Goal: Information Seeking & Learning: Check status

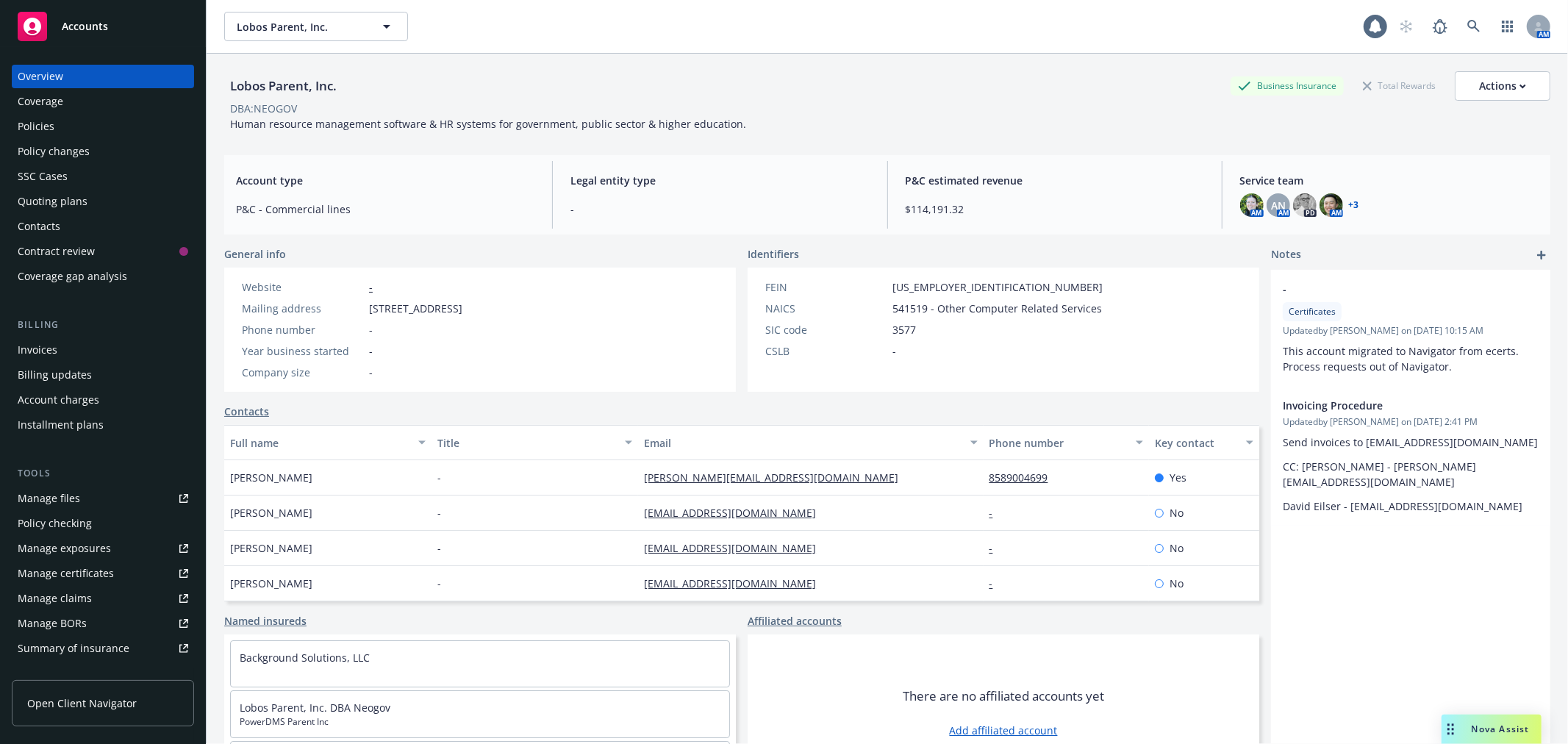
click at [61, 126] on div "Policies" at bounding box center [103, 126] width 170 height 23
click at [59, 122] on div "Policies" at bounding box center [103, 126] width 170 height 23
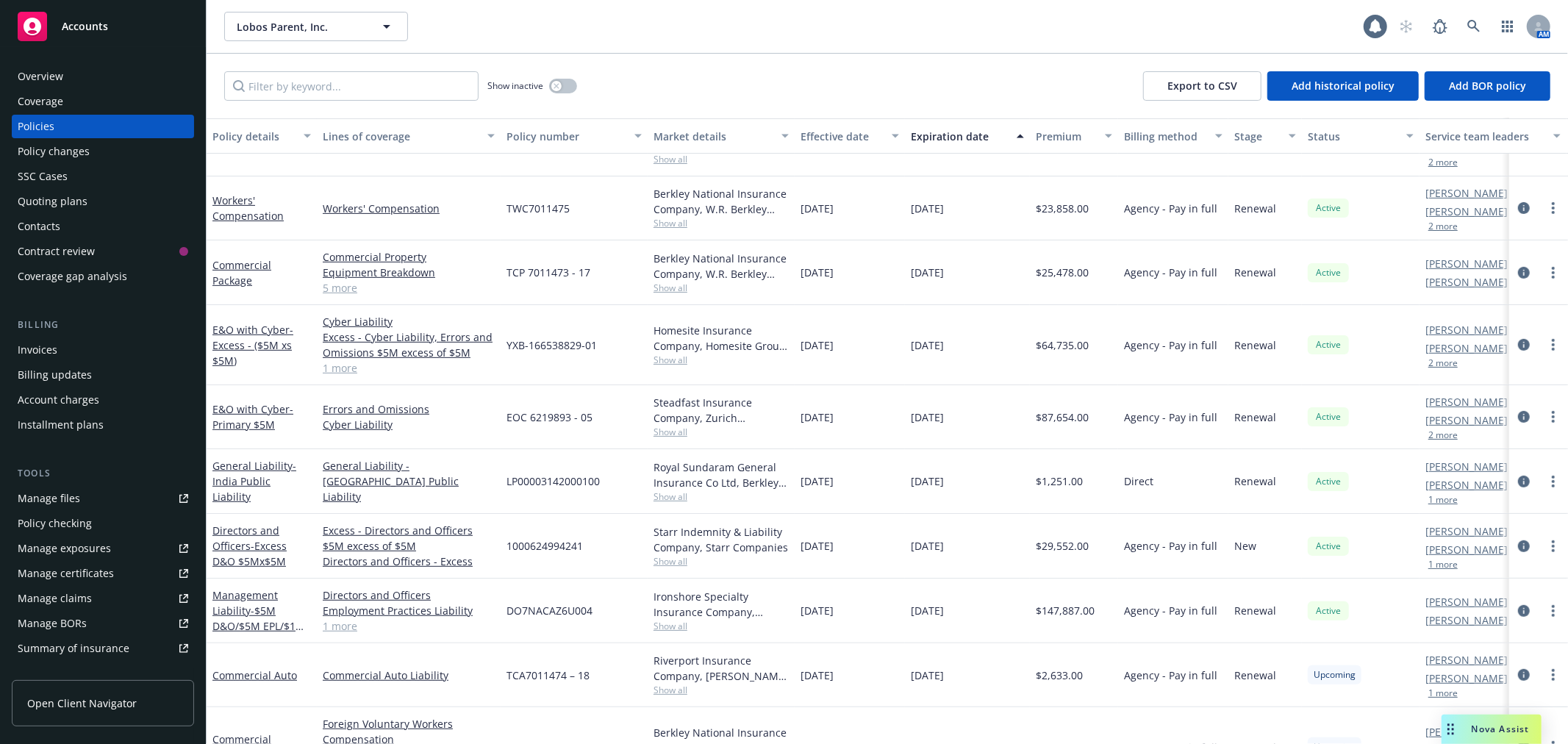
scroll to position [686, 0]
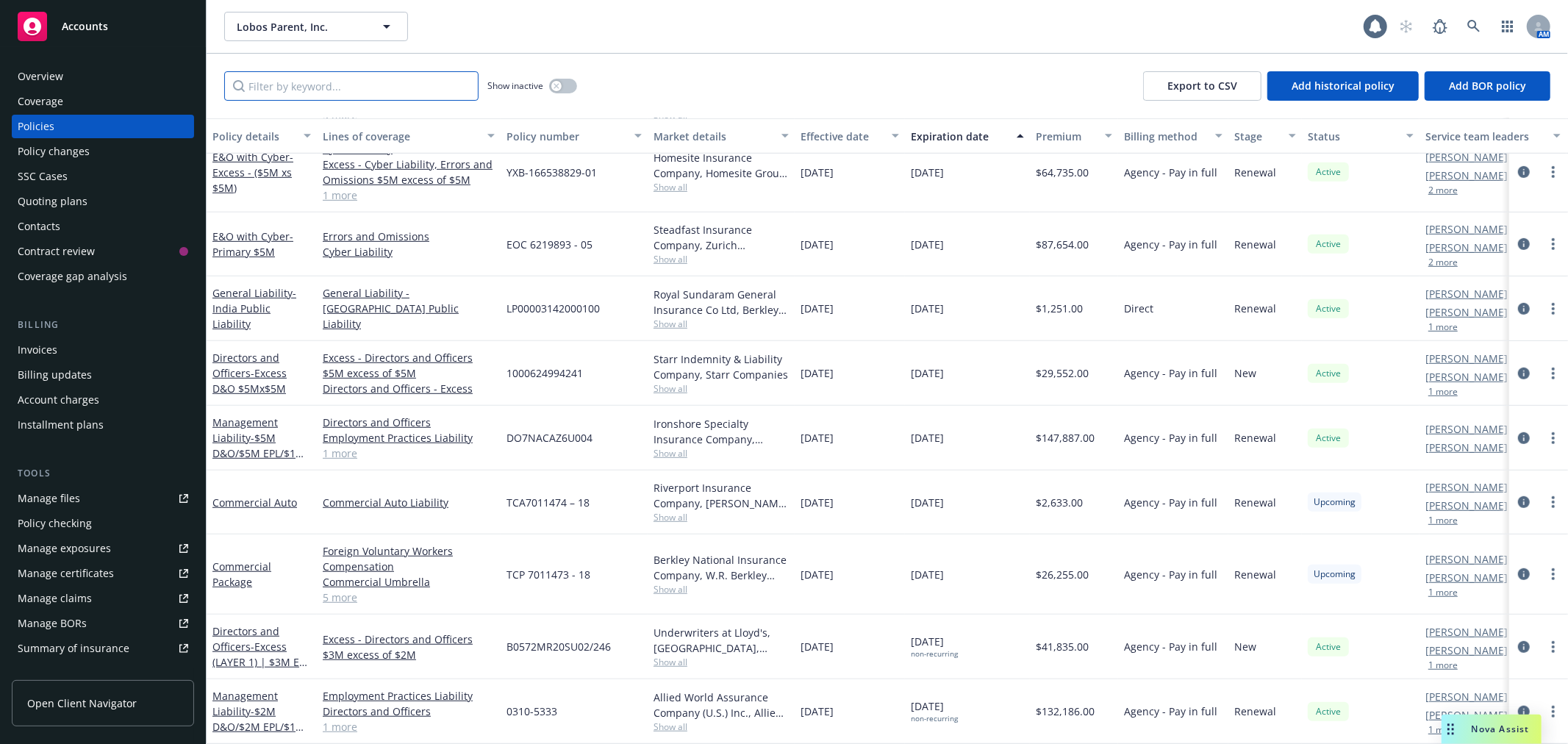
click at [316, 93] on input "Filter by keyword..." at bounding box center [351, 85] width 254 height 29
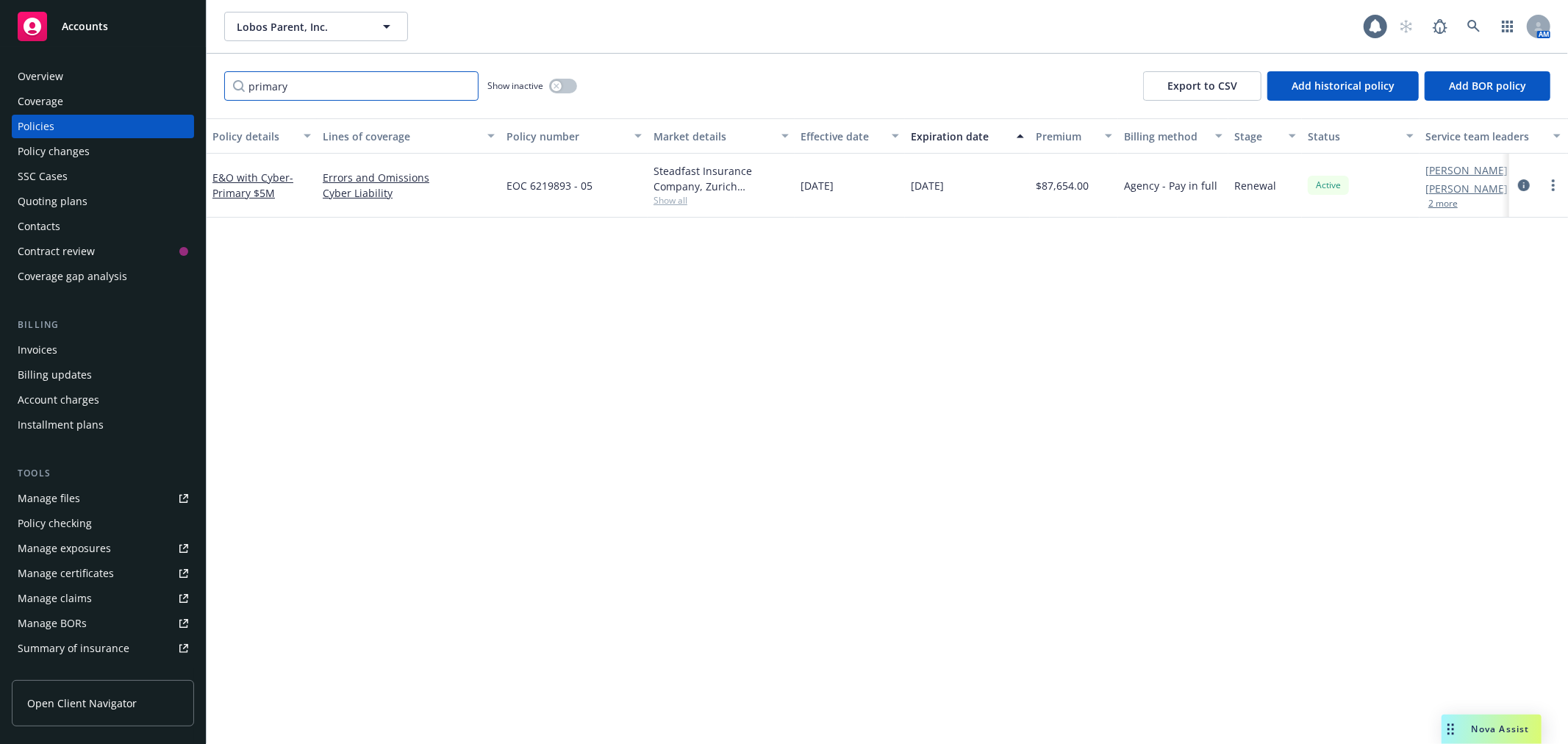
type input "primary"
click at [375, 98] on input "primary" at bounding box center [351, 85] width 254 height 29
click at [466, 89] on input "primary" at bounding box center [351, 85] width 254 height 29
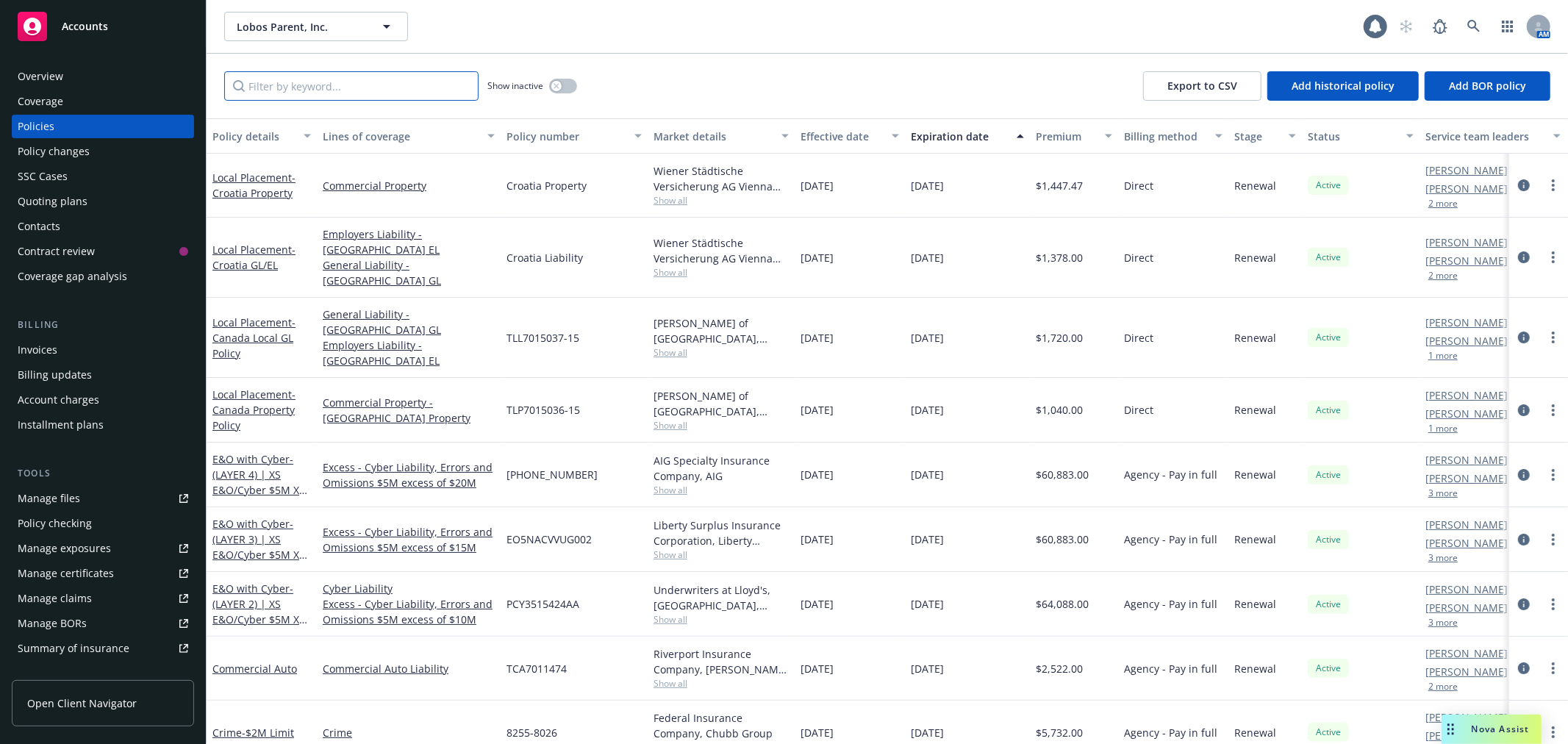
click at [403, 89] on input "Filter by keyword..." at bounding box center [351, 85] width 254 height 29
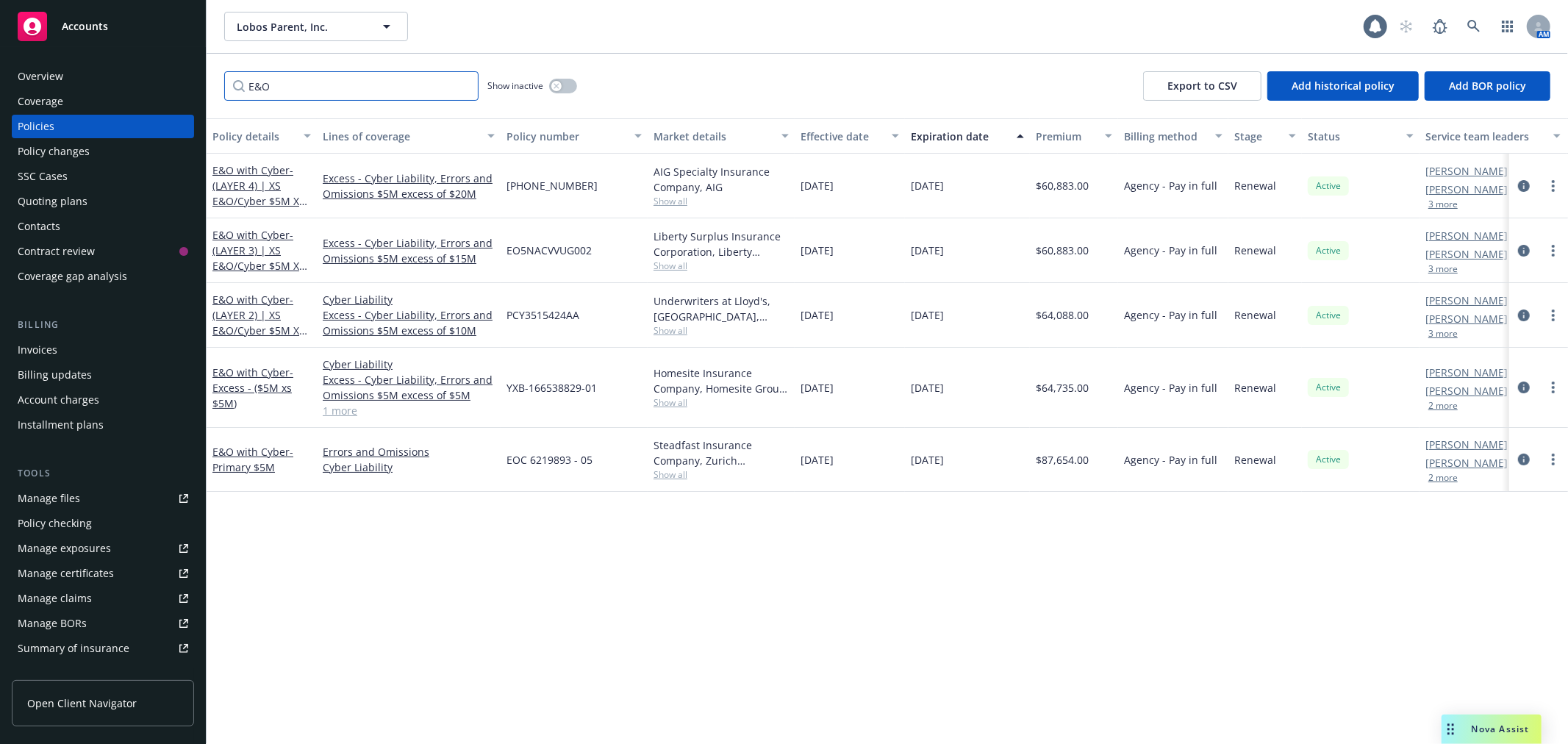
type input "E&O"
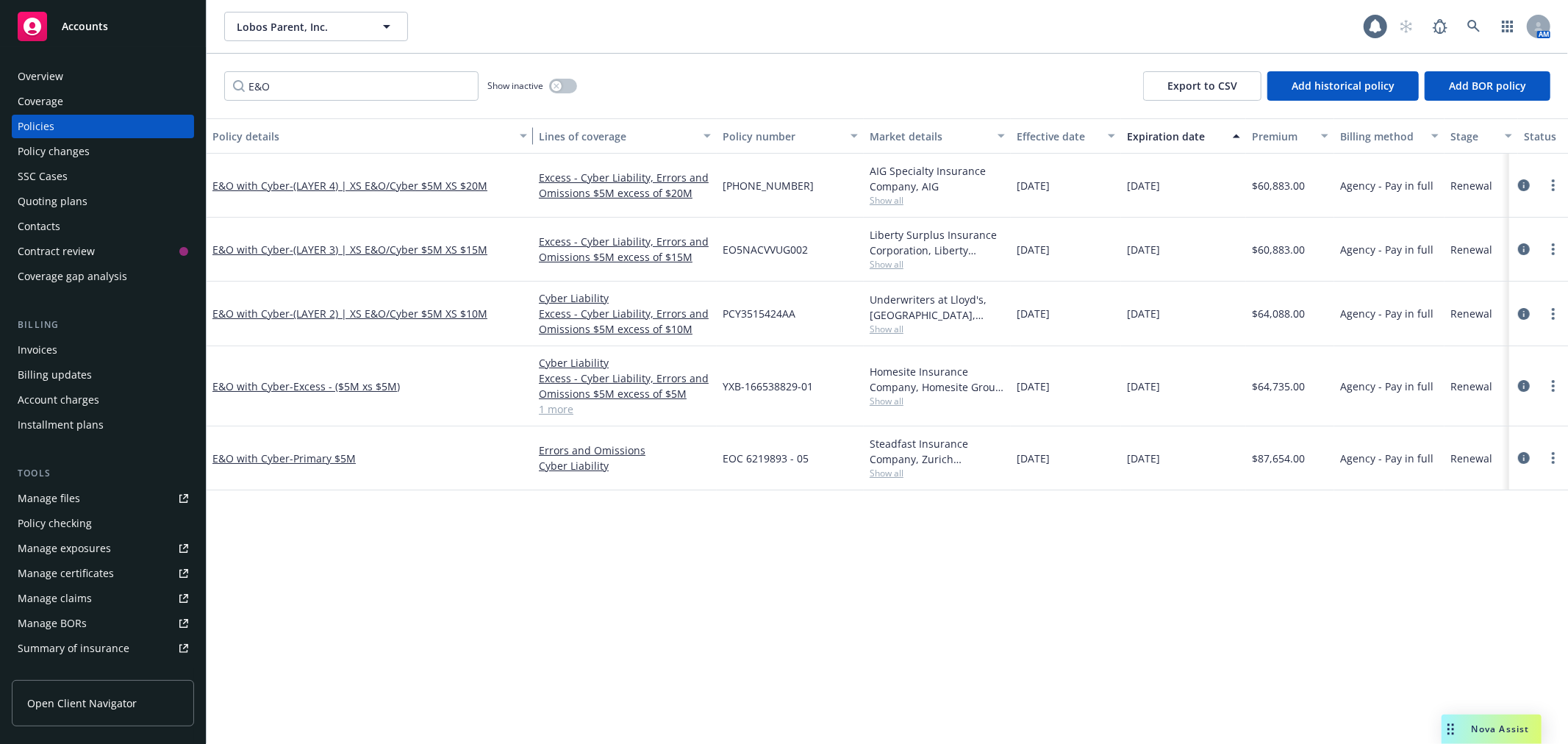
drag, startPoint x: 314, startPoint y: 136, endPoint x: 530, endPoint y: 141, distance: 216.1
click at [529, 141] on div "button" at bounding box center [526, 135] width 7 height 34
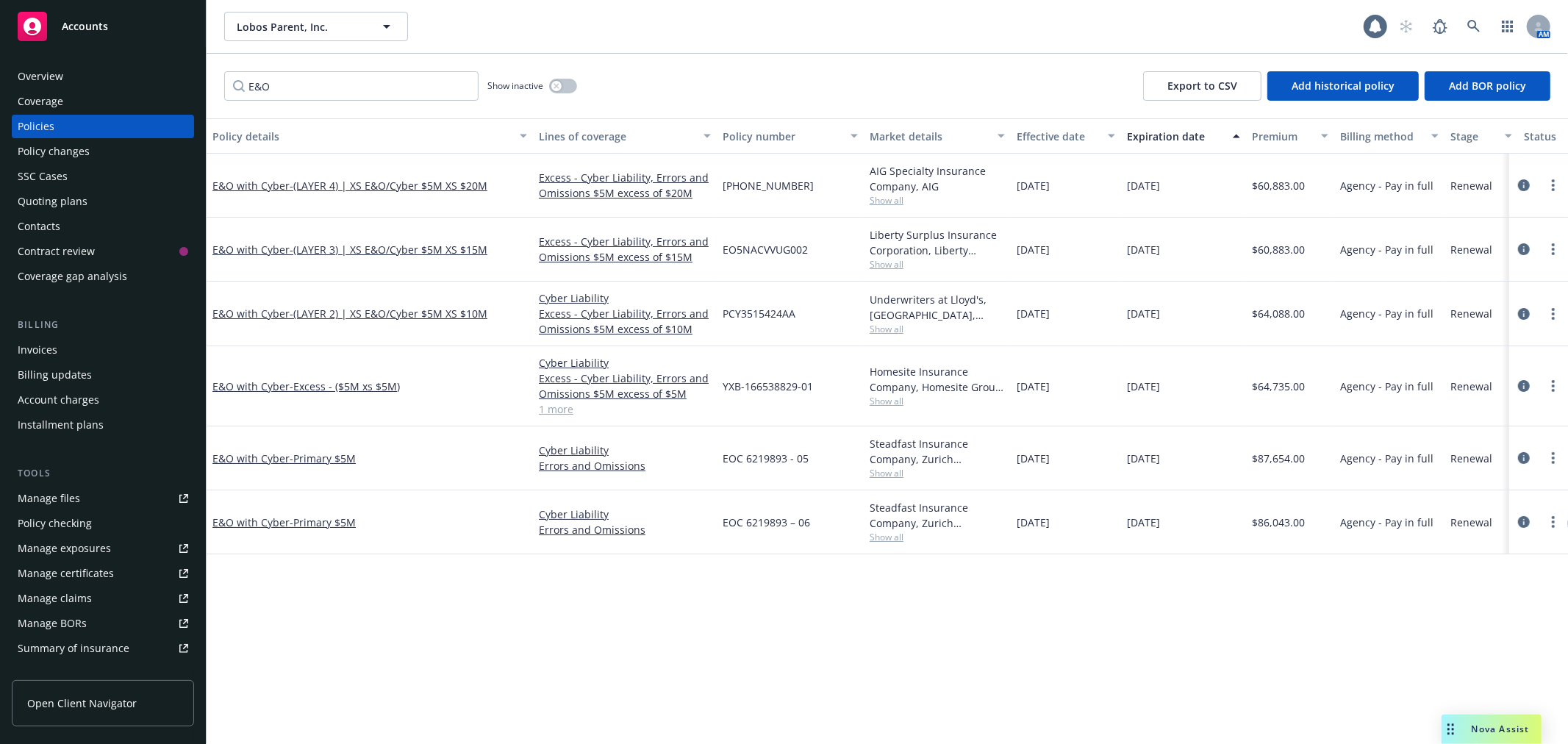
click at [64, 126] on div "Policies" at bounding box center [103, 126] width 170 height 23
click at [23, 128] on div "Policies" at bounding box center [36, 126] width 37 height 23
click at [153, 251] on div "Contract review" at bounding box center [99, 251] width 162 height 23
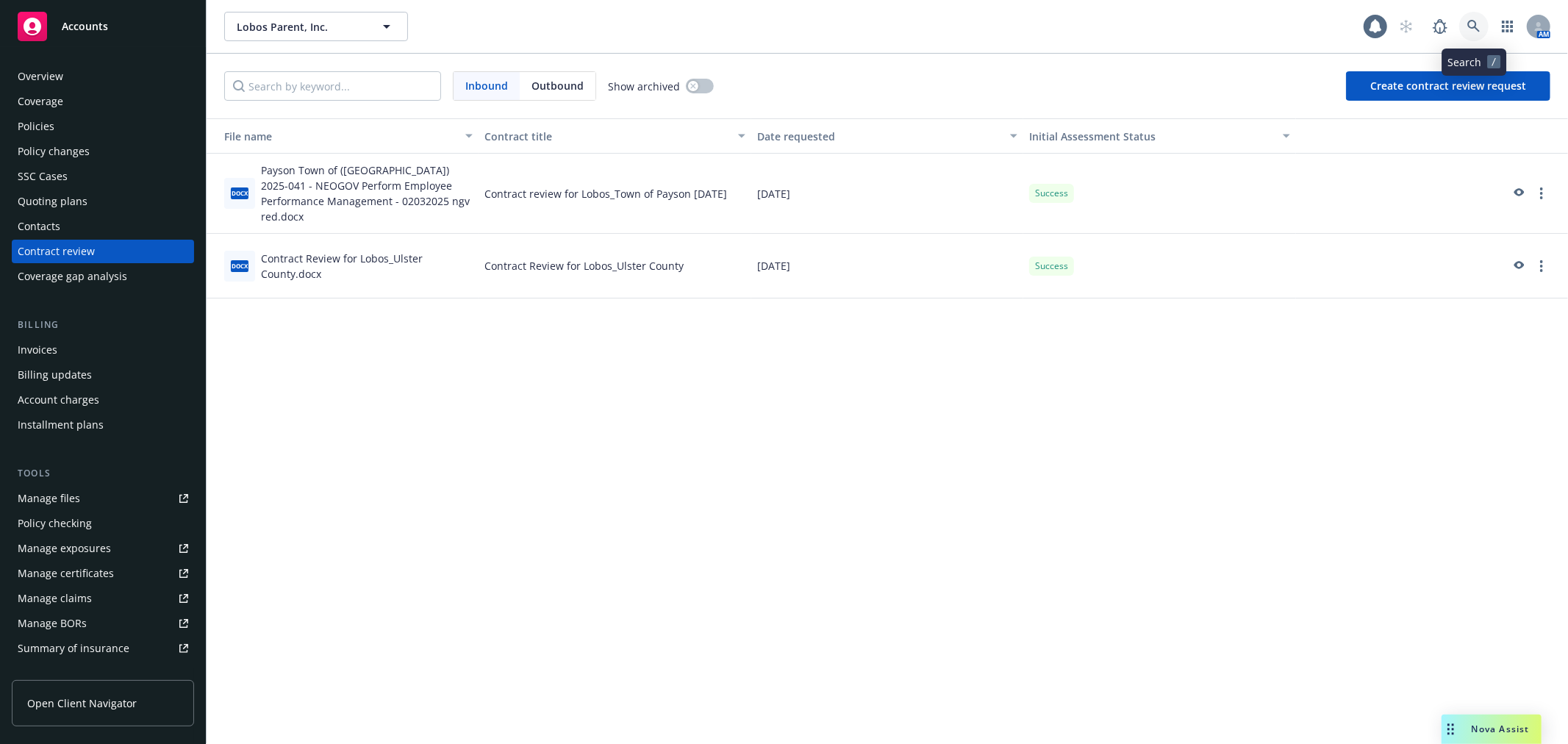
click at [1481, 31] on link at bounding box center [1474, 26] width 29 height 29
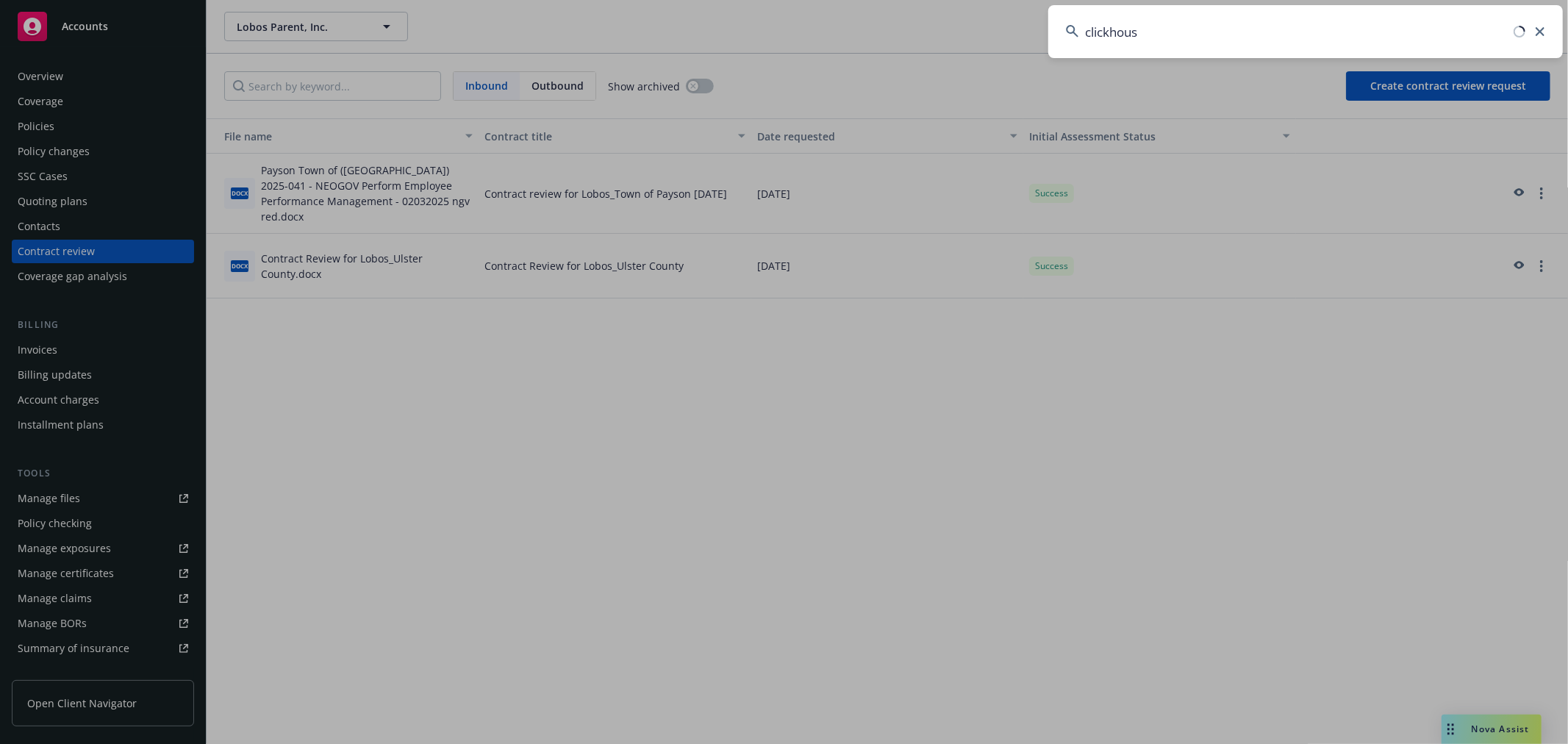
type input "clickhouse"
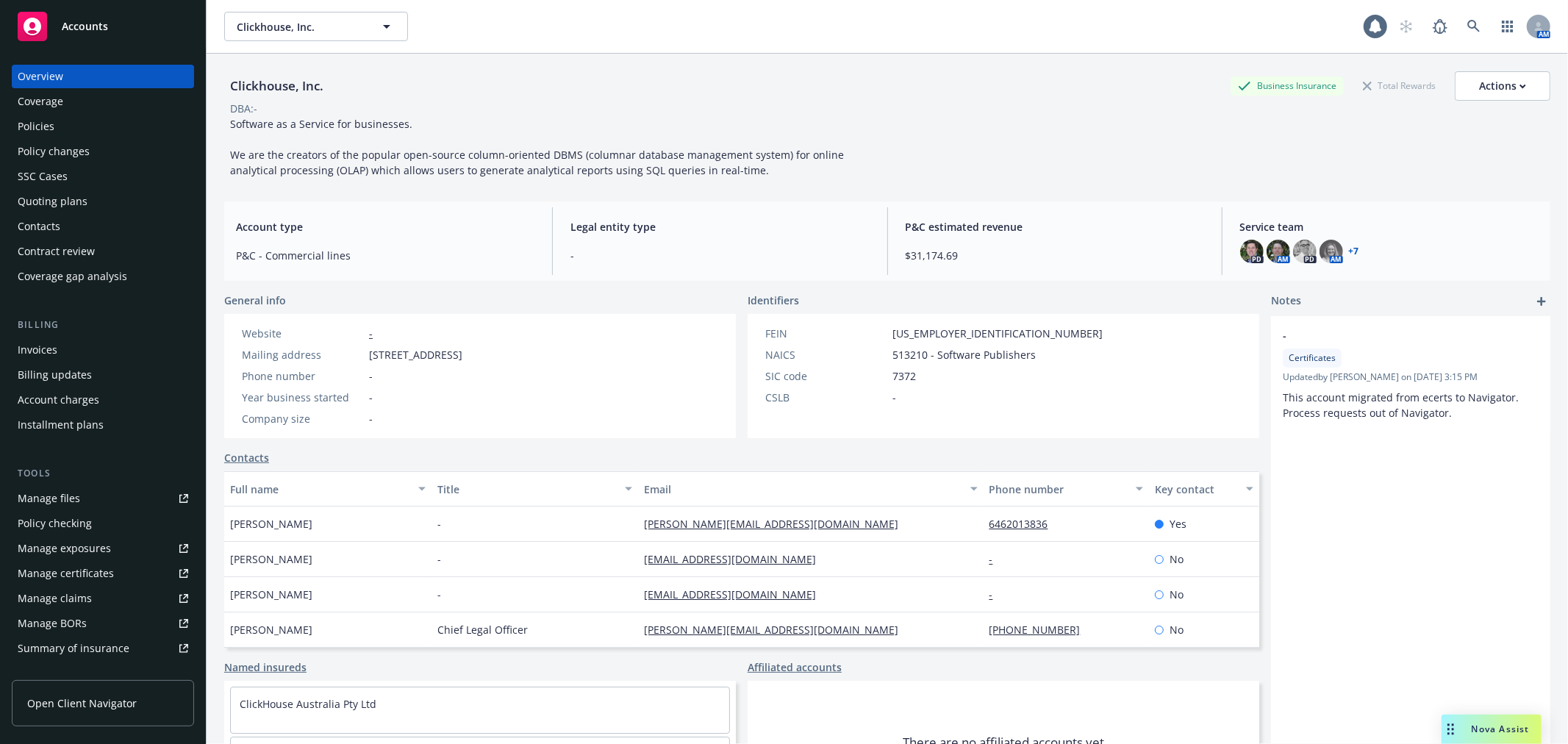
click at [115, 490] on link "Manage files" at bounding box center [103, 498] width 182 height 23
click at [111, 245] on div "Contract review" at bounding box center [103, 251] width 170 height 23
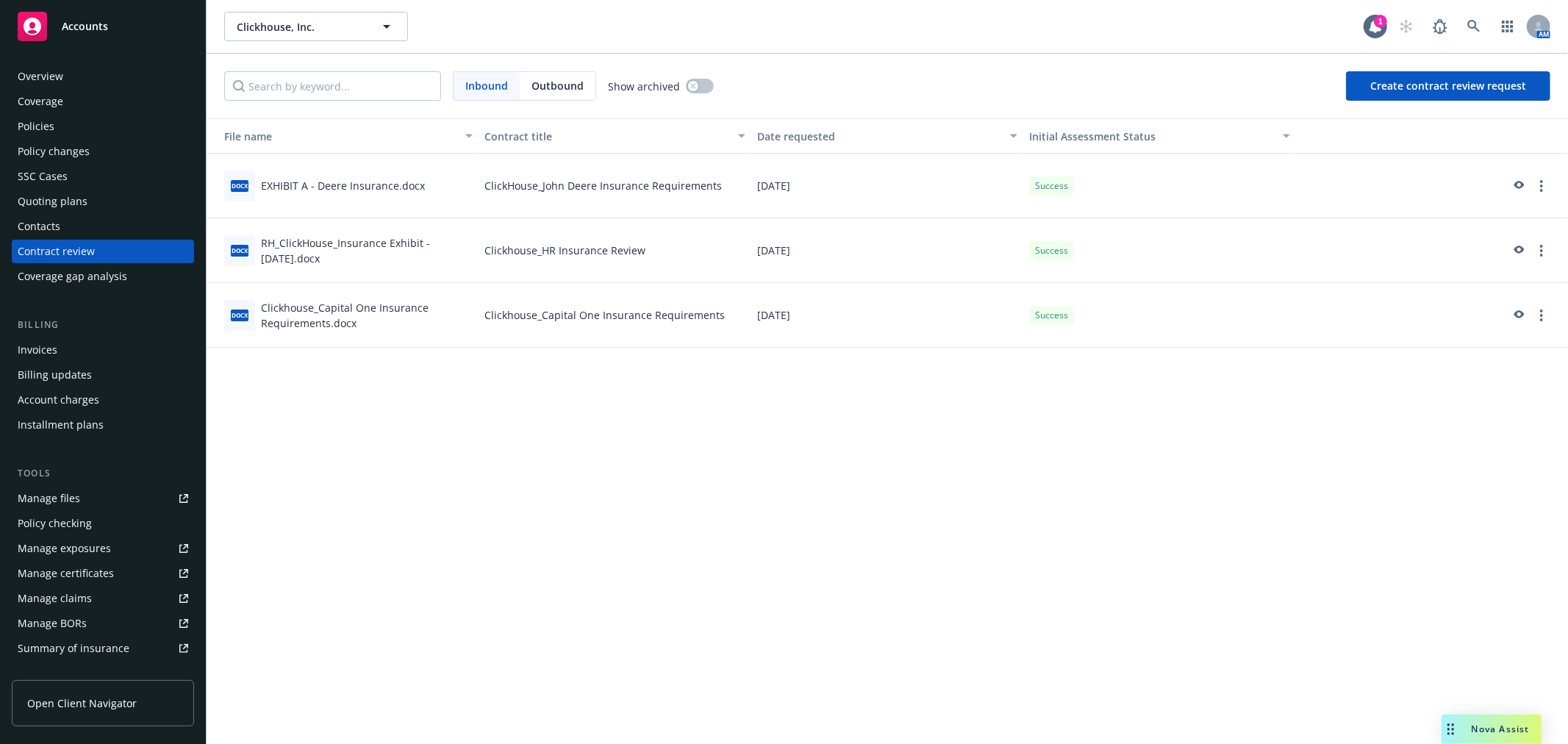
click at [94, 273] on div "Coverage gap analysis" at bounding box center [73, 276] width 110 height 23
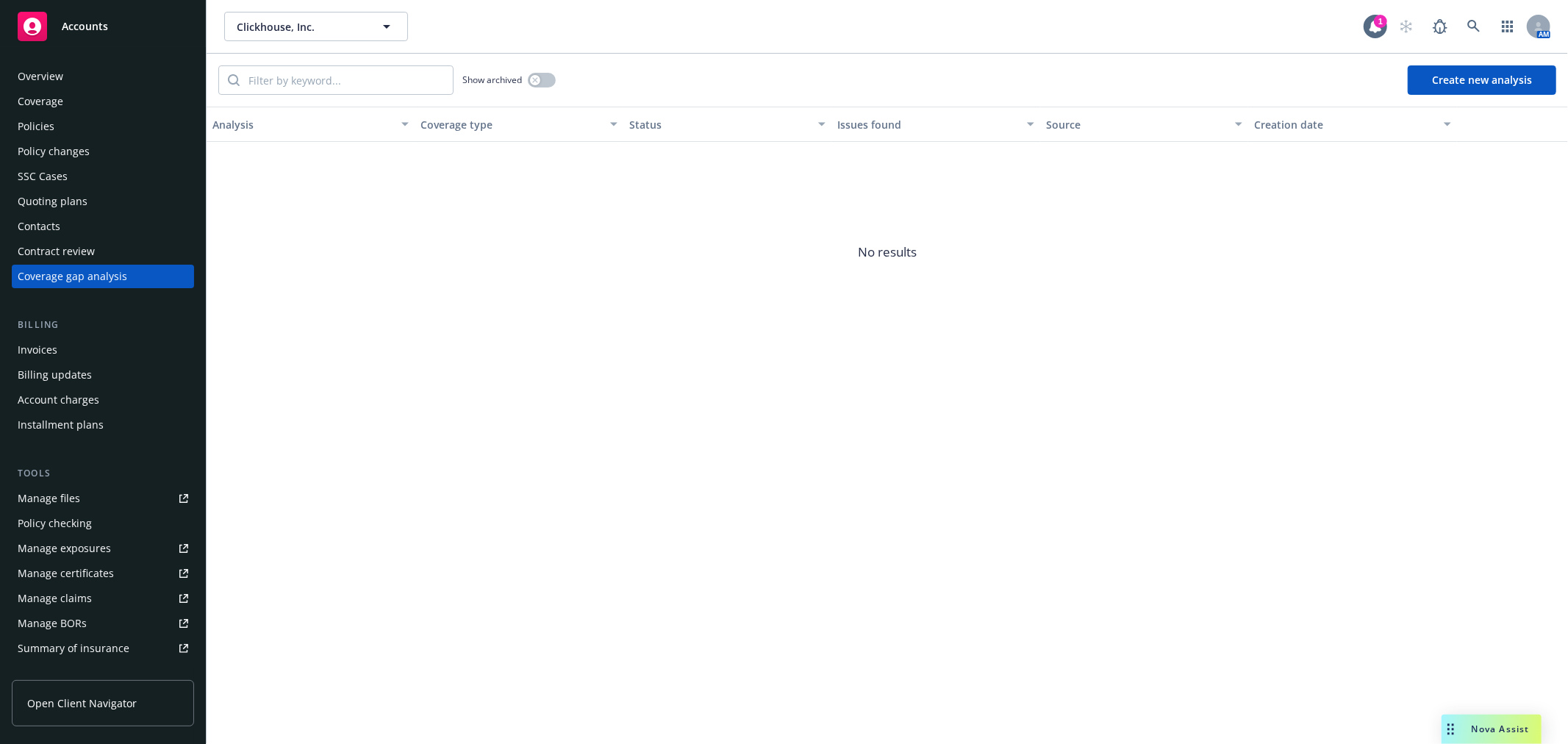
click at [96, 125] on div "Policies" at bounding box center [103, 126] width 170 height 23
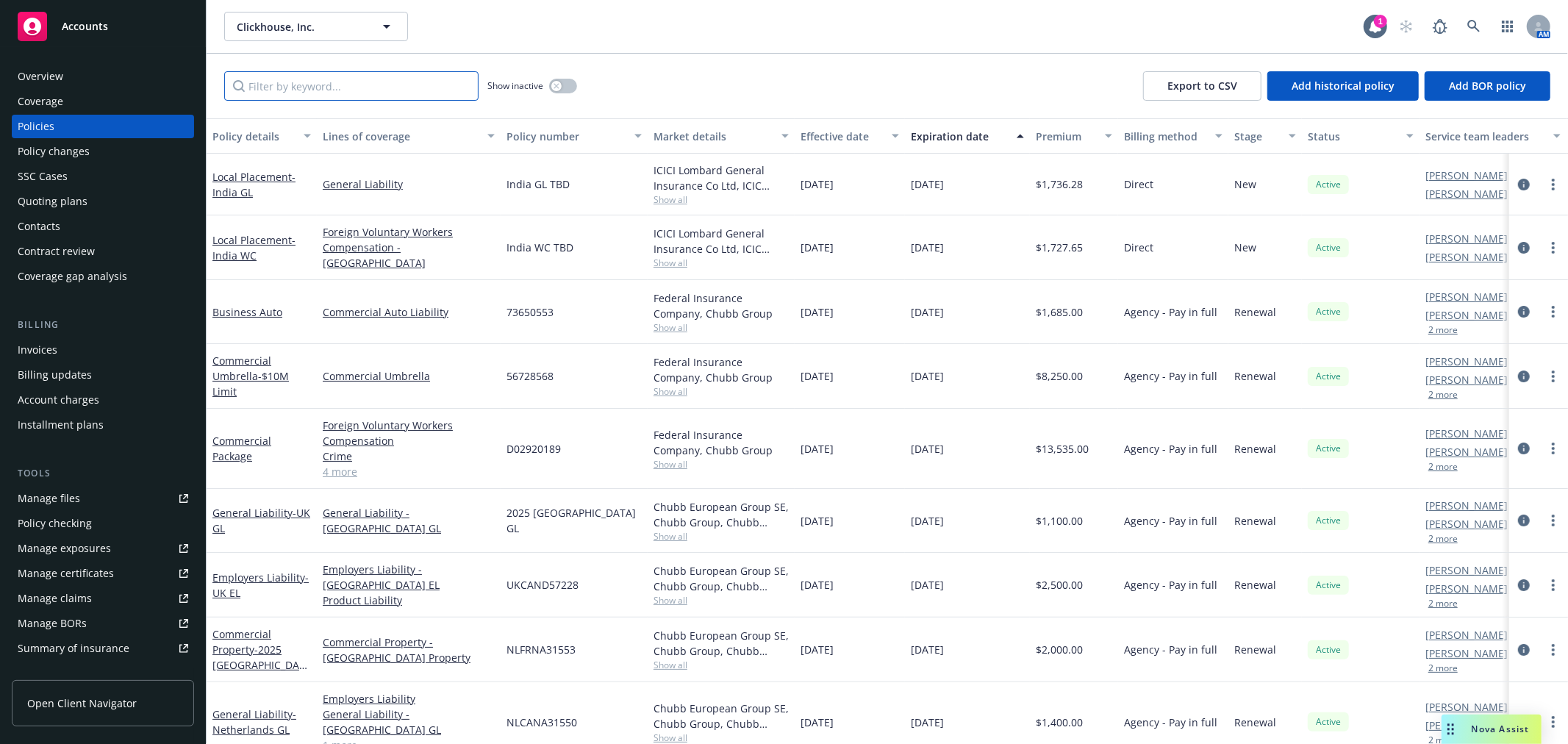
click at [310, 84] on input "Filter by keyword..." at bounding box center [351, 85] width 254 height 29
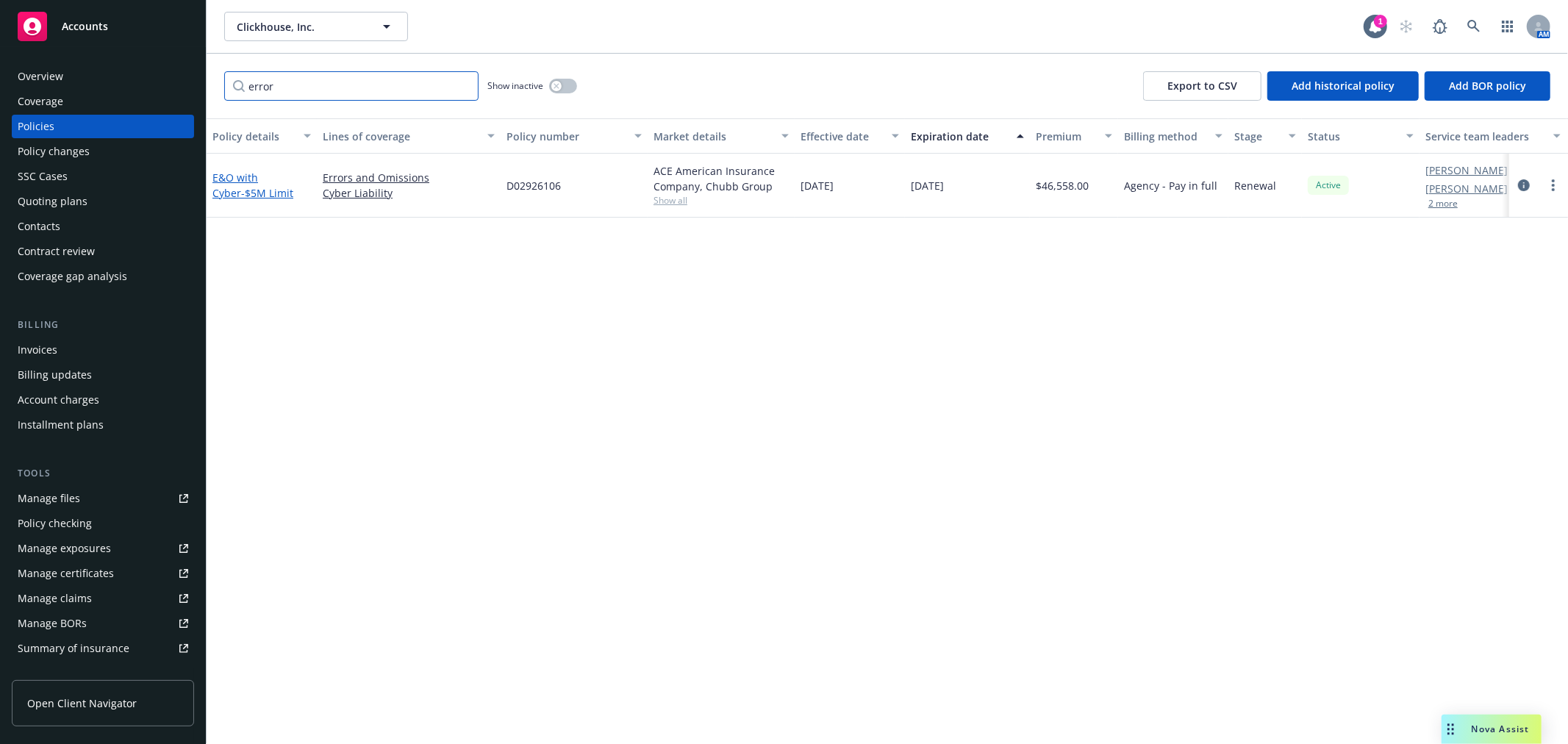
type input "error"
click at [269, 177] on link "E&O with Cyber - $5M Limit" at bounding box center [253, 185] width 81 height 29
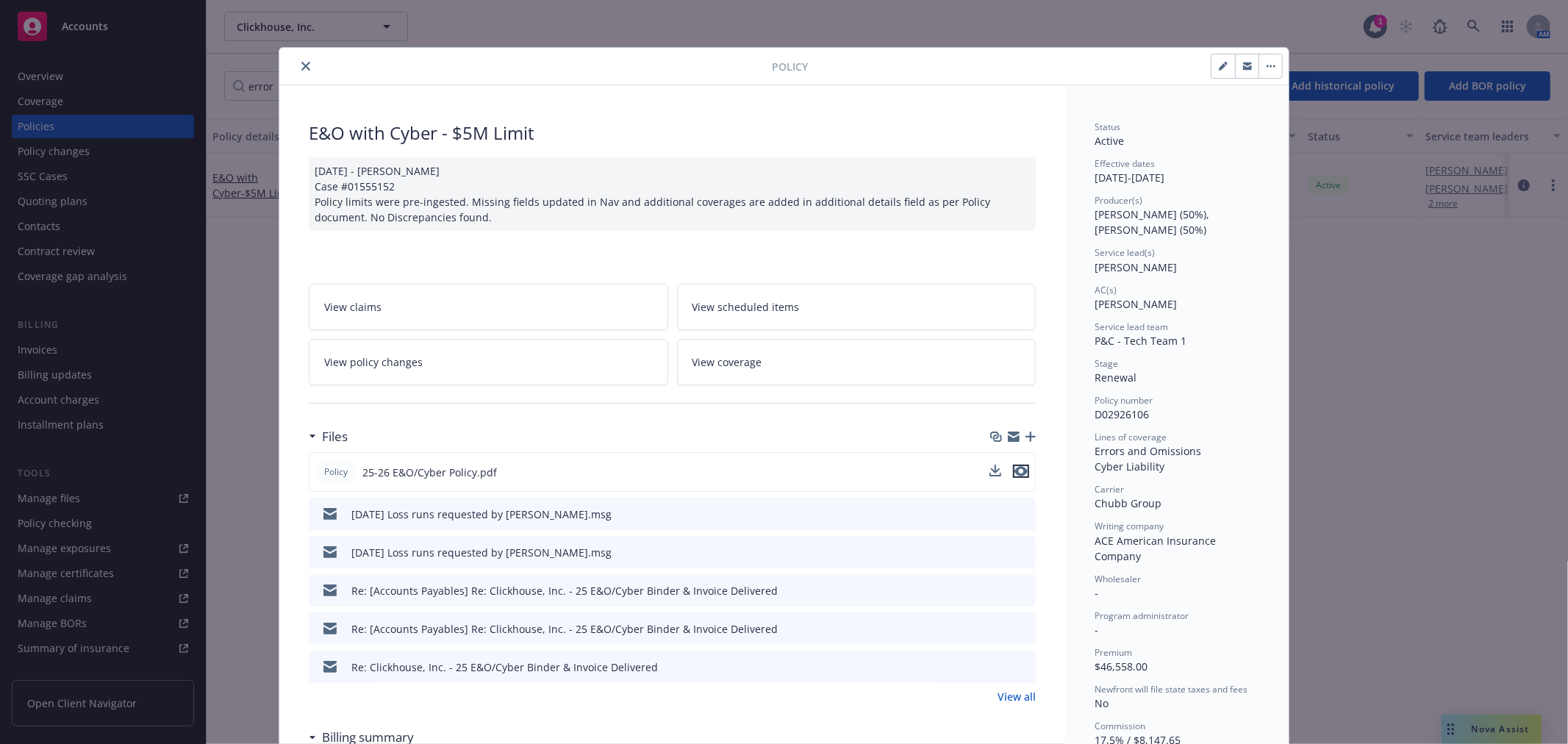
click at [1018, 472] on icon "preview file" at bounding box center [1021, 471] width 13 height 10
click at [307, 67] on button "close" at bounding box center [306, 67] width 18 height 18
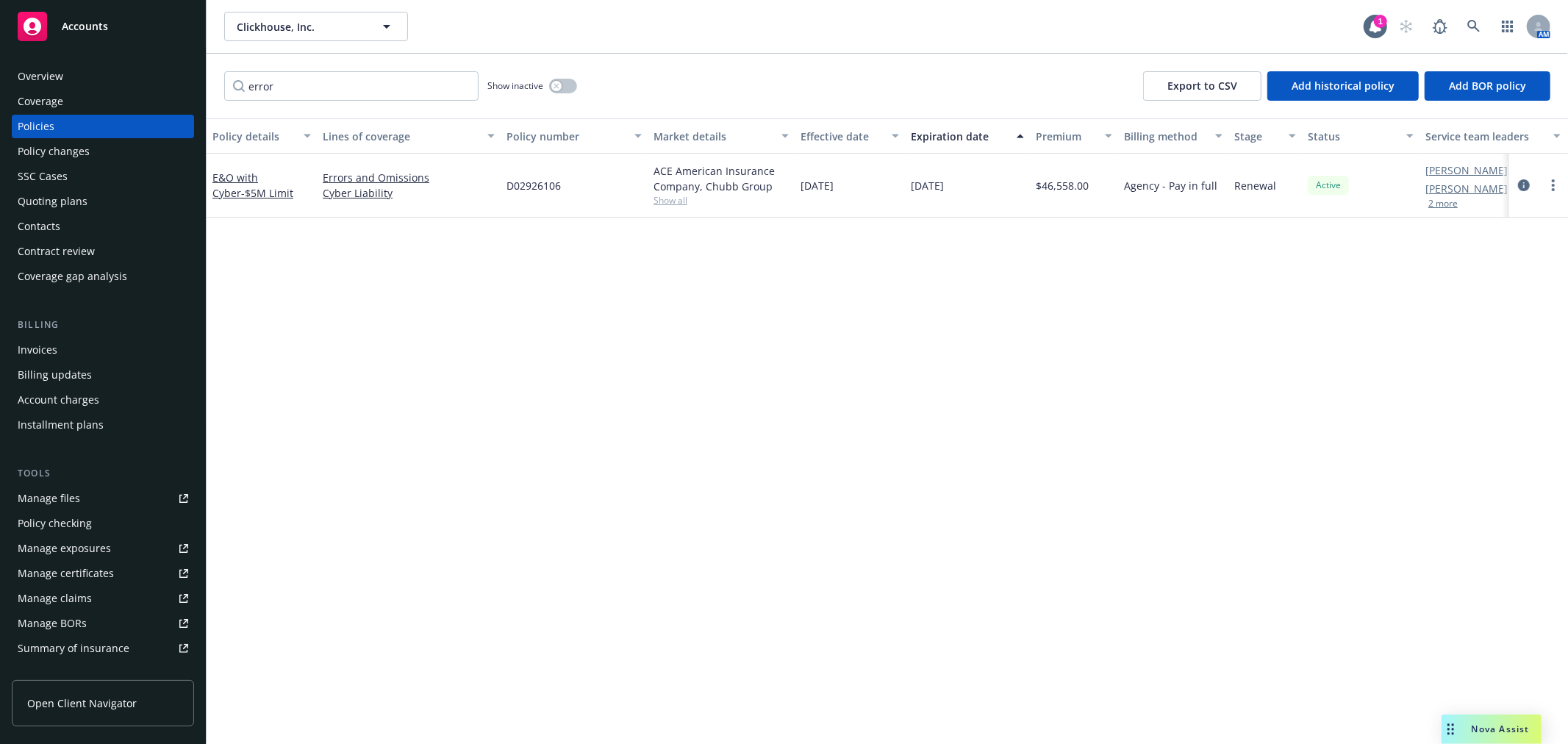
click at [83, 27] on span "Accounts" at bounding box center [85, 27] width 46 height 12
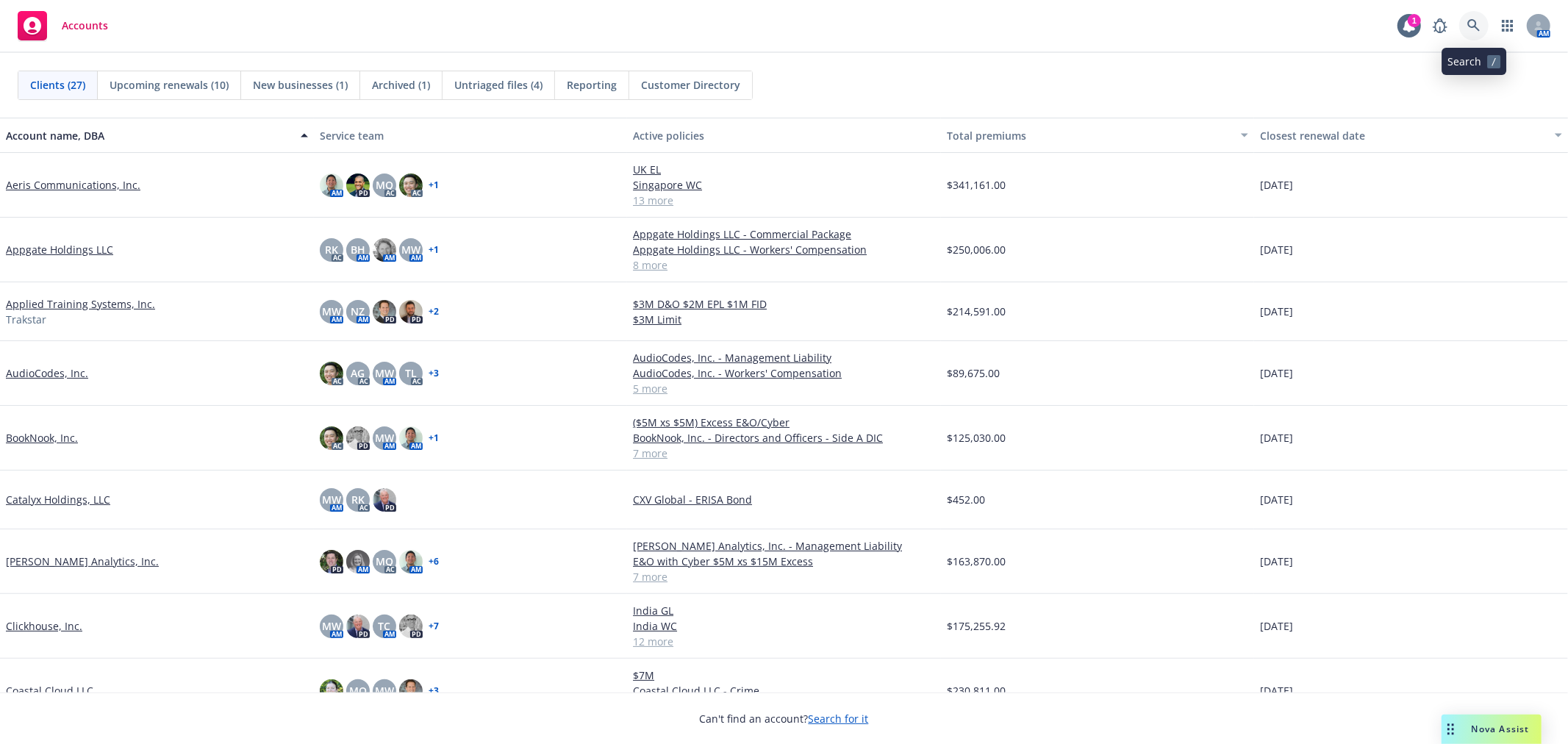
click at [1472, 27] on icon at bounding box center [1474, 25] width 13 height 13
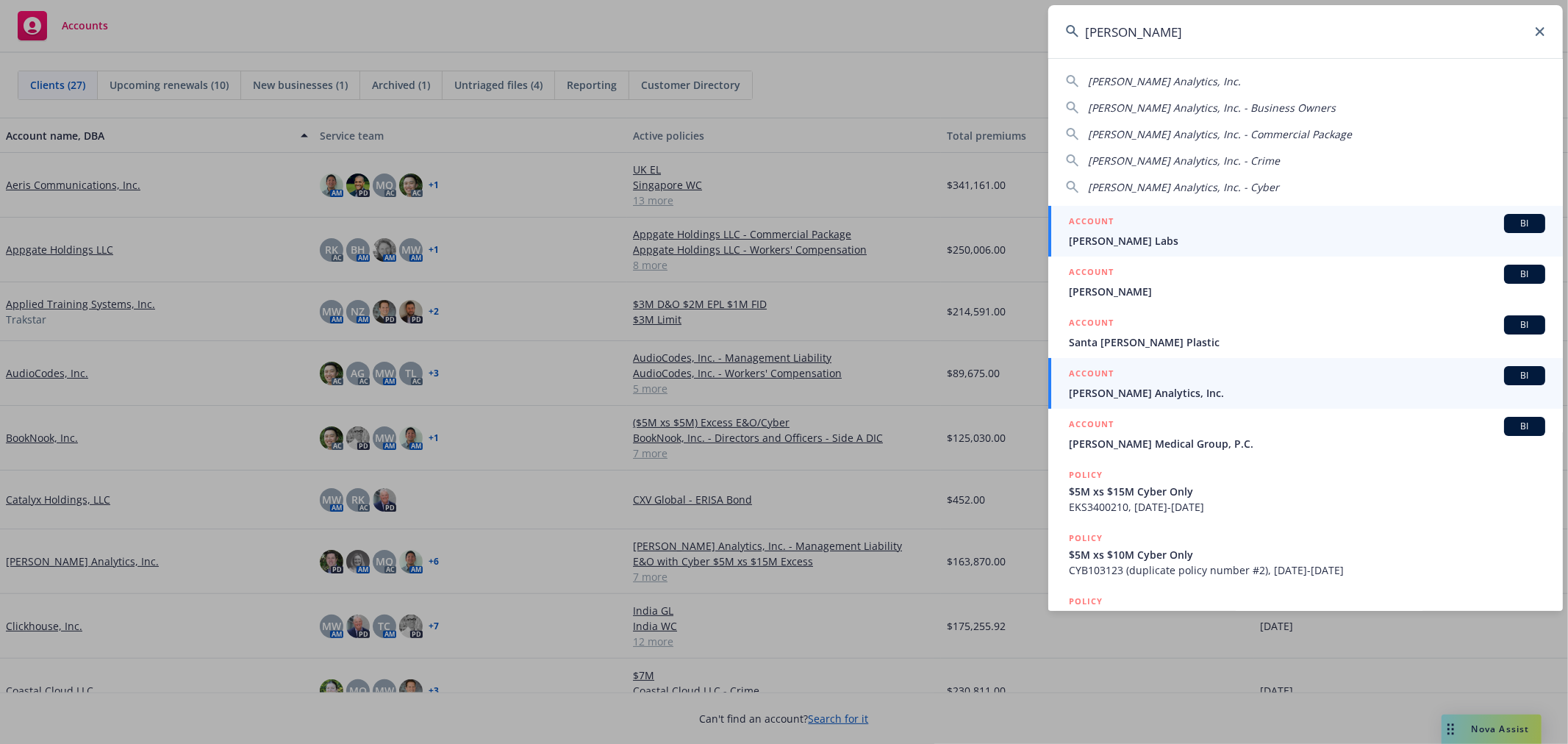
type input "[PERSON_NAME]"
click at [1168, 393] on span "[PERSON_NAME] Analytics, Inc." at bounding box center [1307, 393] width 476 height 16
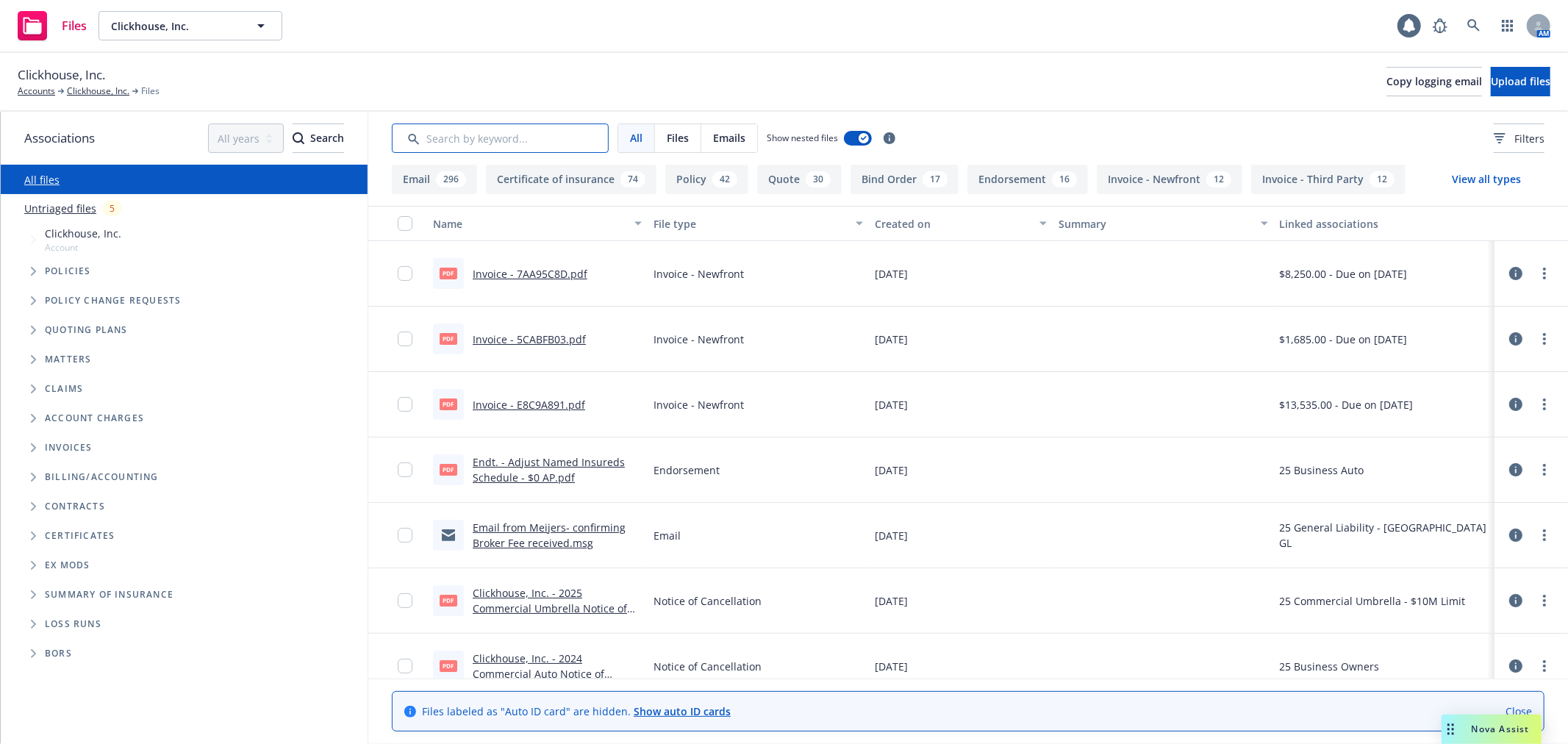
click at [530, 141] on input "Search by keyword..." at bounding box center [500, 138] width 217 height 29
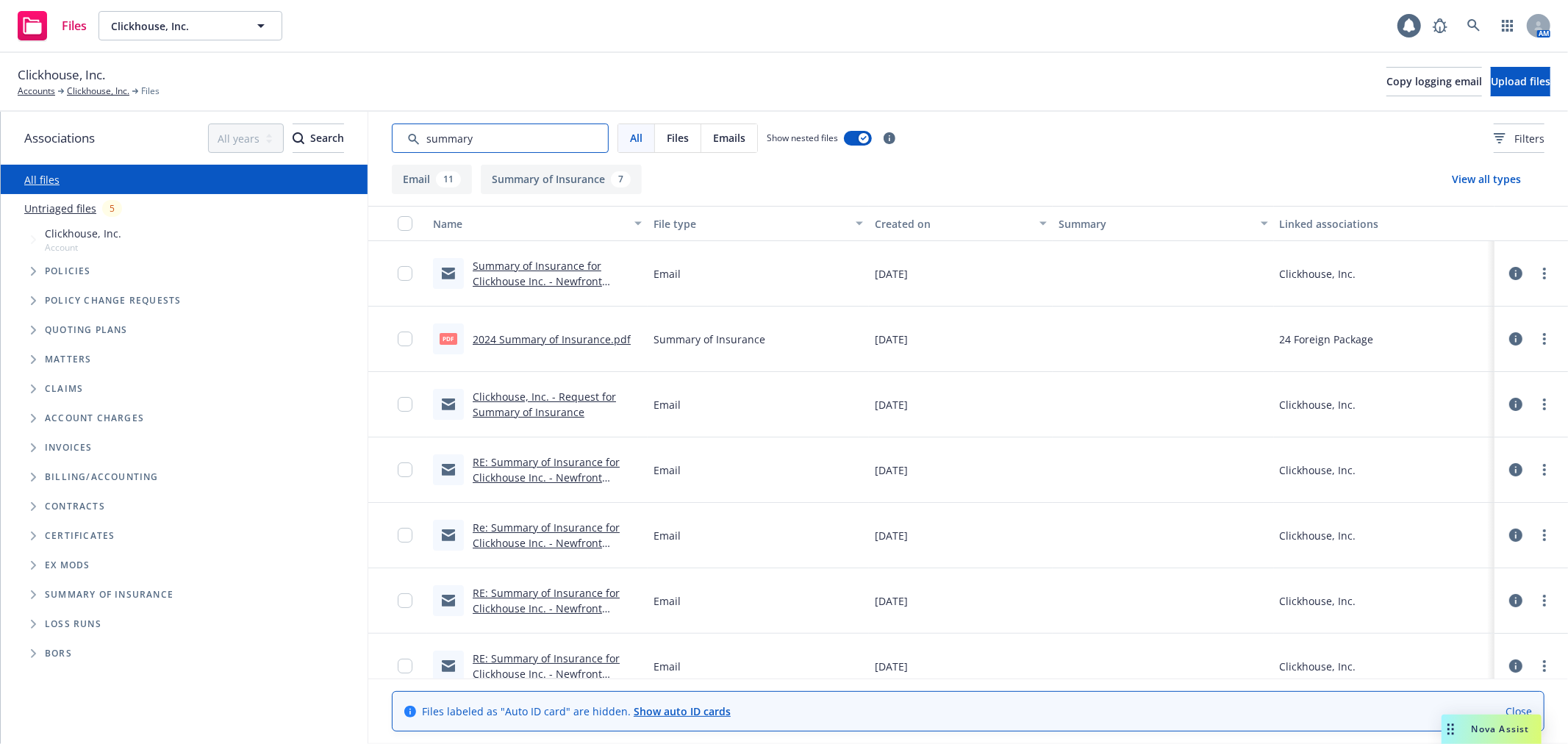
type input "summary"
click at [546, 278] on link "Summary of Insurance for Clickhouse Inc. - Newfront Insurance" at bounding box center [537, 281] width 129 height 45
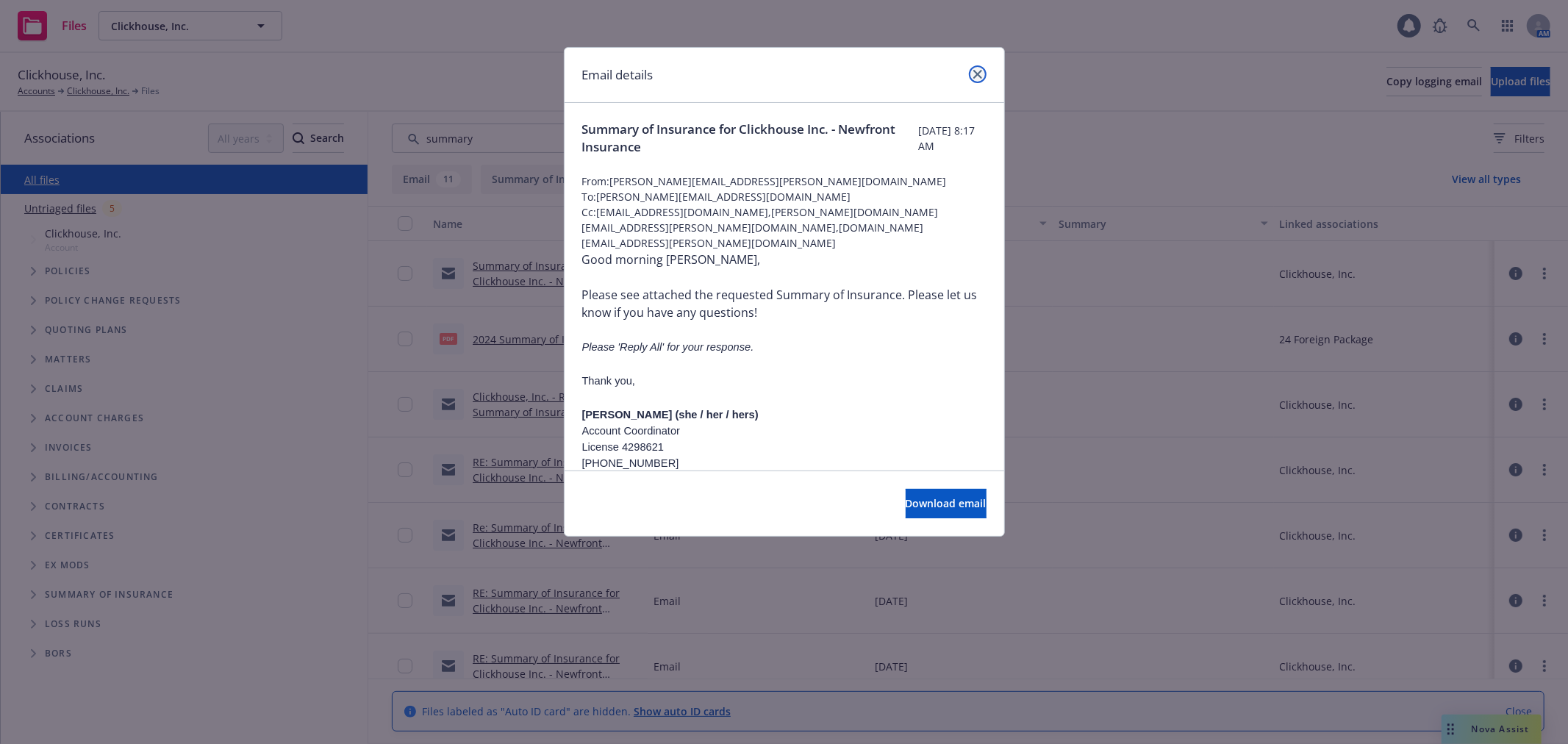
click at [976, 72] on icon "close" at bounding box center [978, 74] width 9 height 9
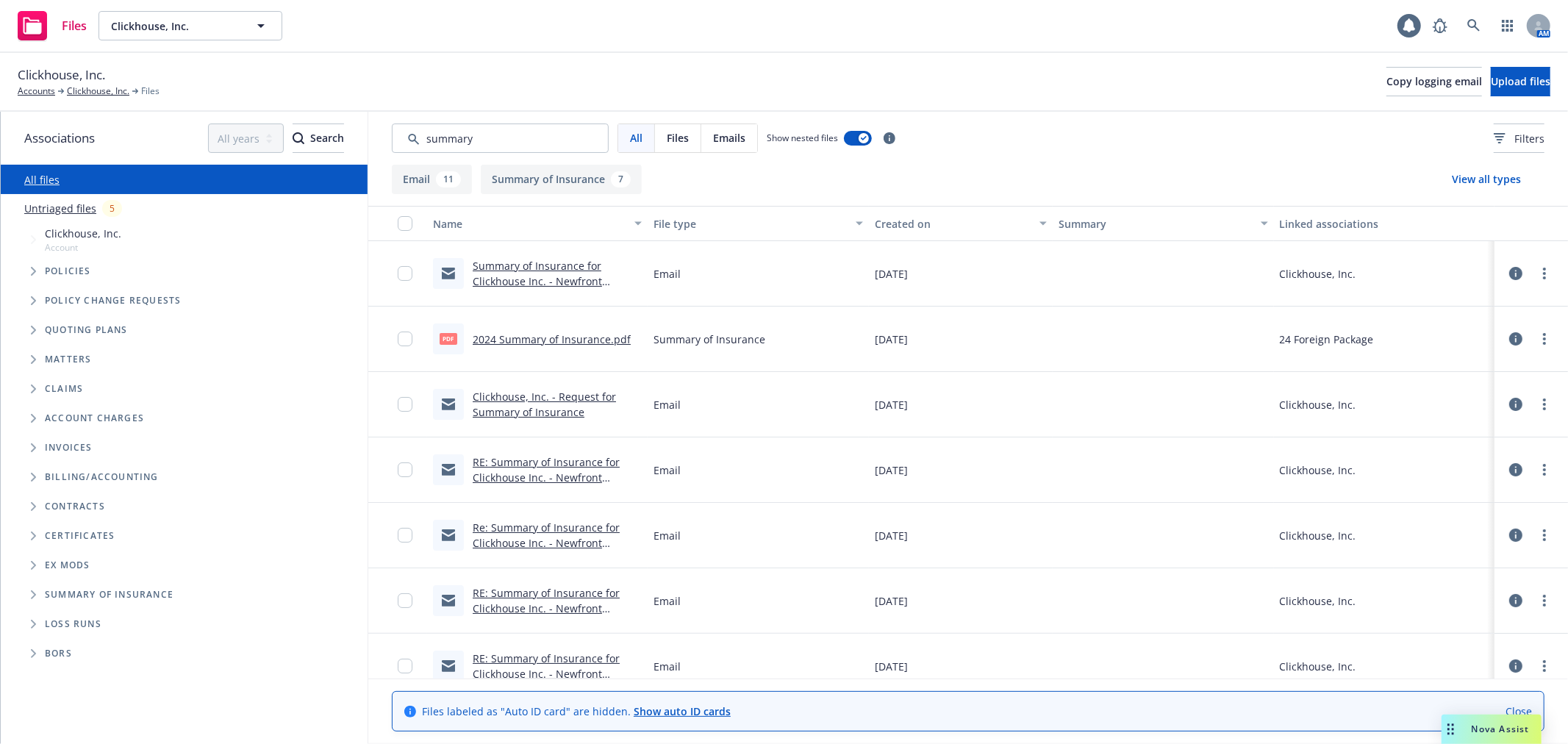
click at [897, 223] on div "Created on" at bounding box center [953, 224] width 156 height 16
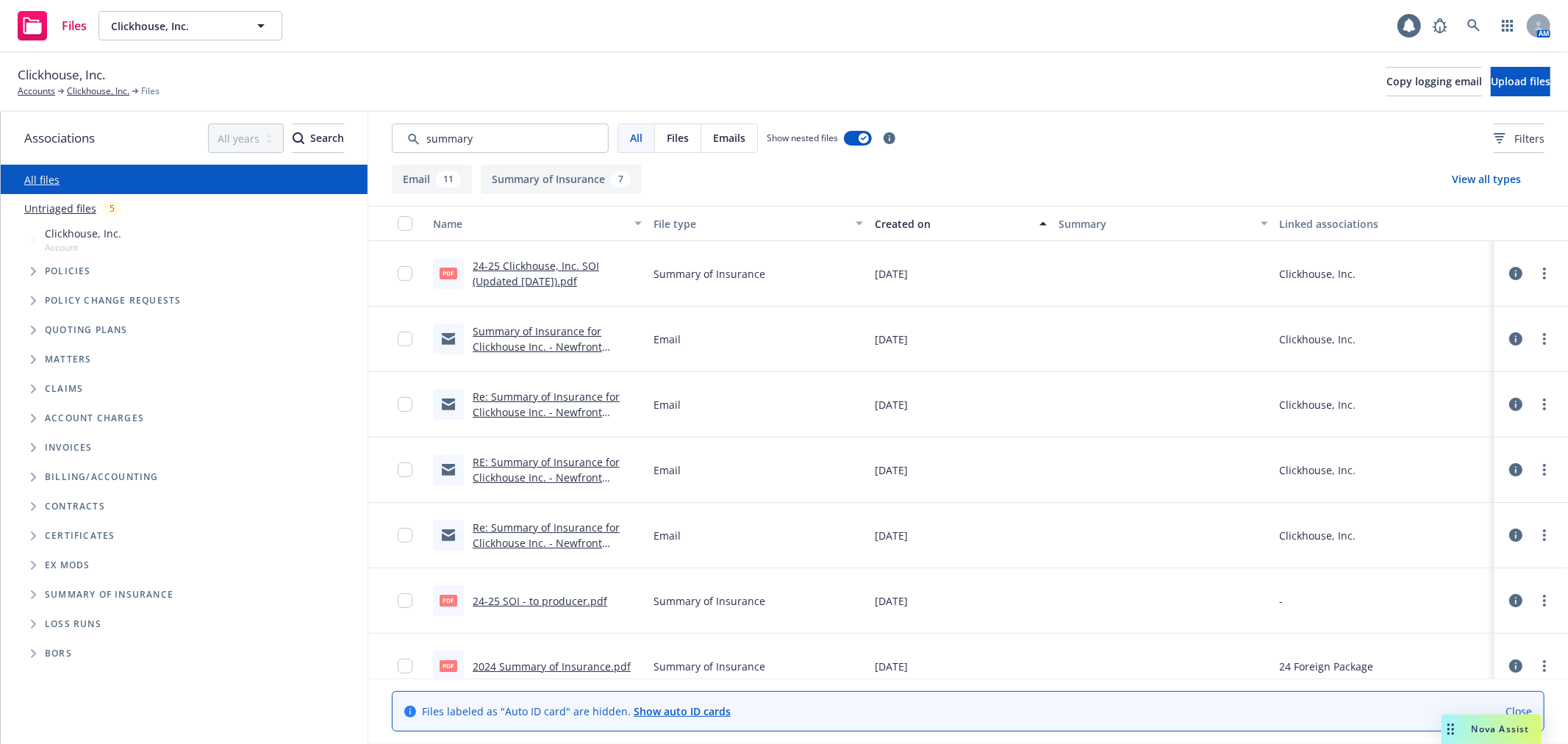
click at [897, 223] on div "Created on" at bounding box center [953, 224] width 156 height 16
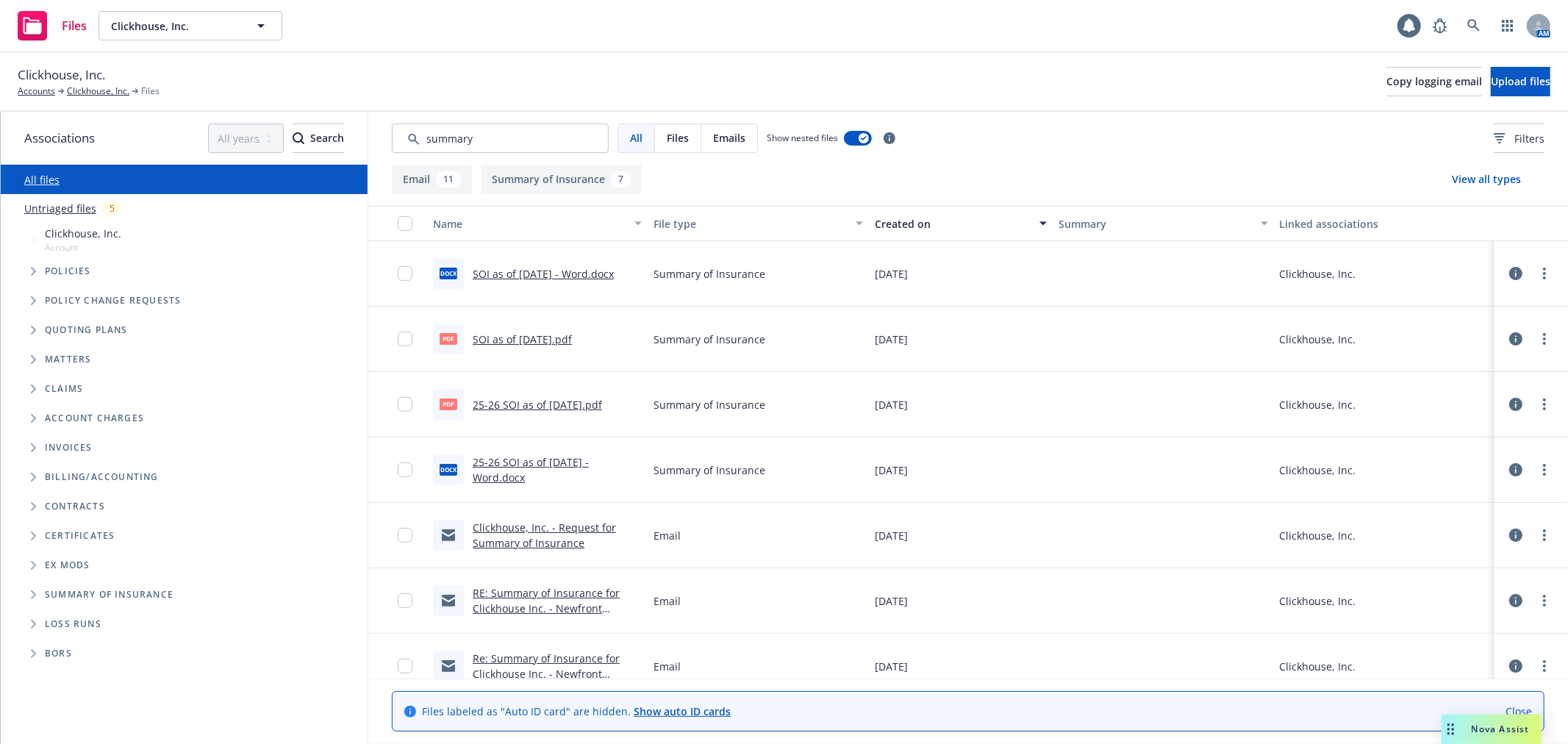
click at [547, 339] on link "SOI as of 5/30/25.pdf" at bounding box center [522, 339] width 99 height 14
